Goal: Information Seeking & Learning: Learn about a topic

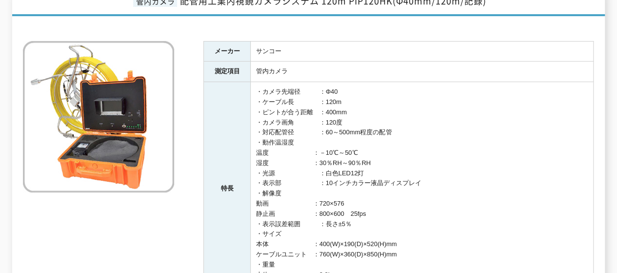
scroll to position [142, 0]
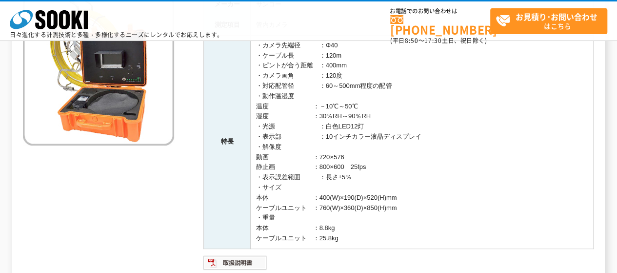
click at [107, 71] on img at bounding box center [98, 69] width 151 height 151
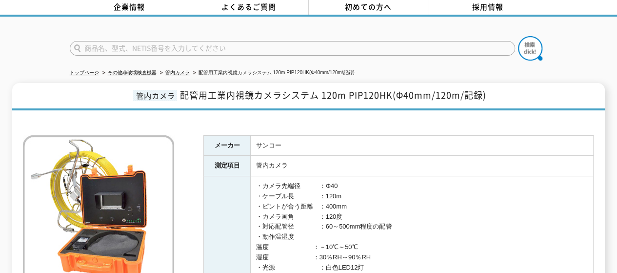
scroll to position [43, 0]
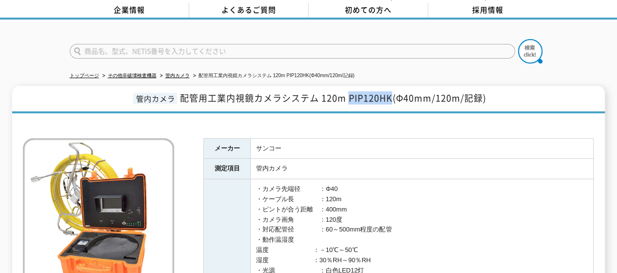
drag, startPoint x: 349, startPoint y: 90, endPoint x: 392, endPoint y: 91, distance: 42.9
click at [392, 91] on span "配管用工業内視鏡カメラシステム 120m PIP120HK(Φ40mm/120m/記録)" at bounding box center [332, 97] width 306 height 13
copy span "PIP120HK"
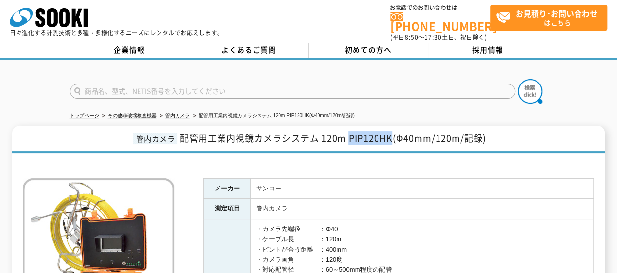
scroll to position [0, 0]
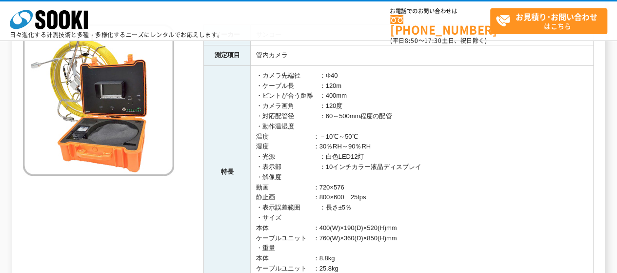
scroll to position [116, 0]
